Goal: Task Accomplishment & Management: Manage account settings

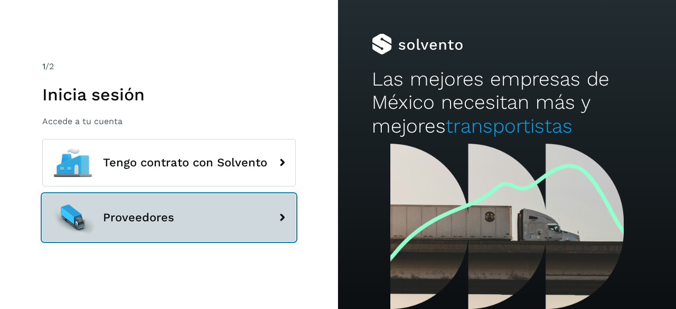
click at [217, 214] on button "Proveedores" at bounding box center [168, 218] width 253 height 48
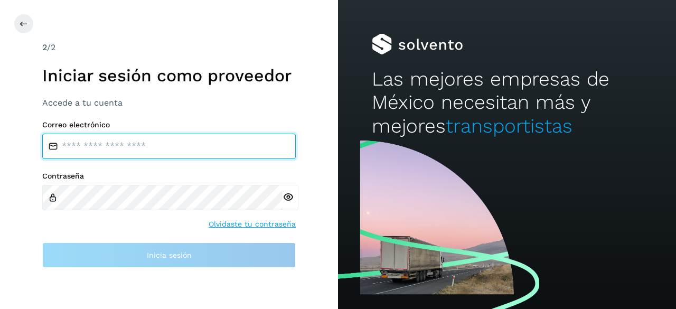
type input "**********"
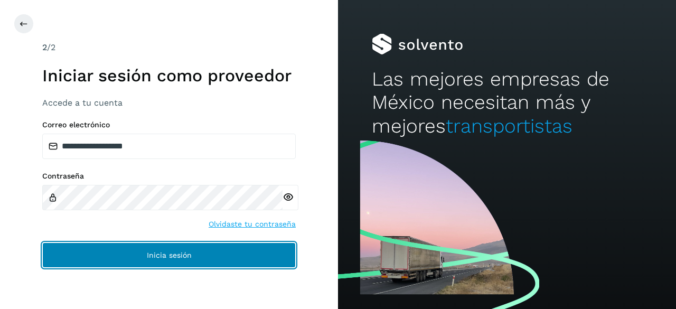
click at [240, 263] on button "Inicia sesión" at bounding box center [168, 254] width 253 height 25
click at [161, 249] on button "Inicia sesión" at bounding box center [168, 254] width 253 height 25
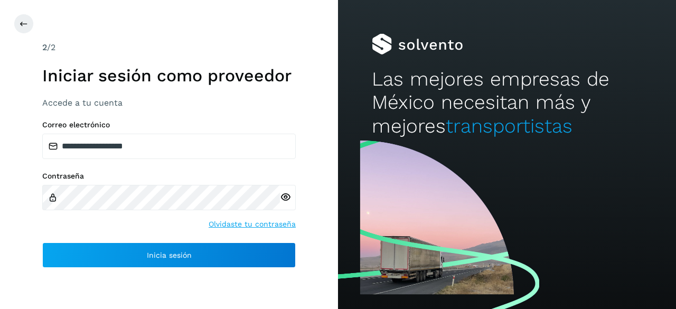
click at [289, 201] on icon at bounding box center [285, 197] width 11 height 11
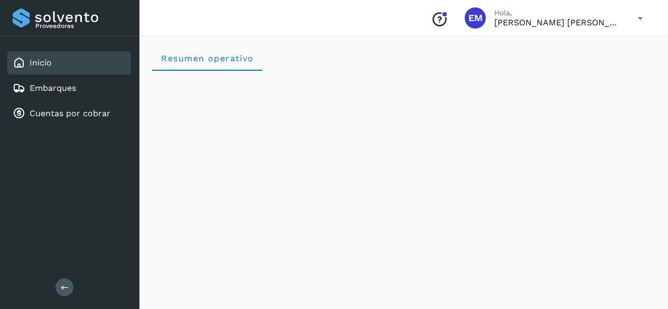
click at [95, 120] on div "Cuentas por cobrar" at bounding box center [69, 113] width 124 height 23
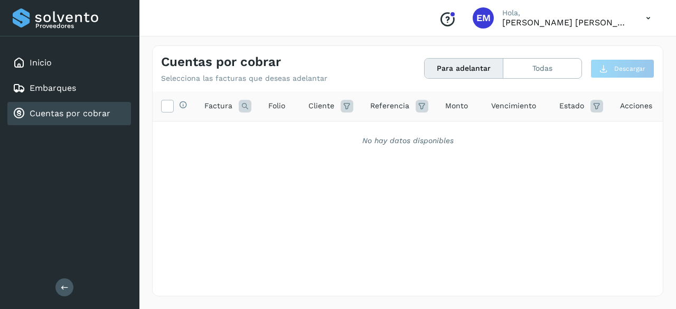
click at [558, 71] on button "Todas" at bounding box center [542, 69] width 78 height 20
